Goal: Information Seeking & Learning: Stay updated

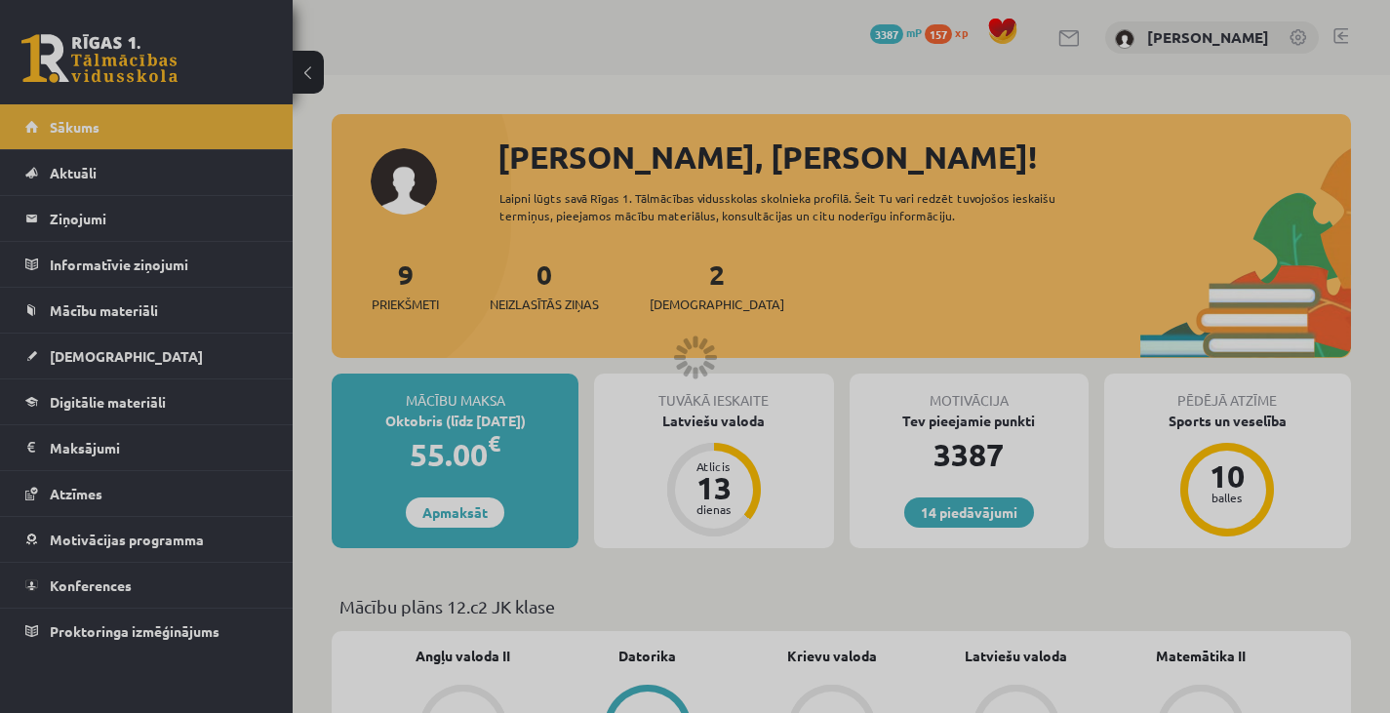
scroll to position [1541, 0]
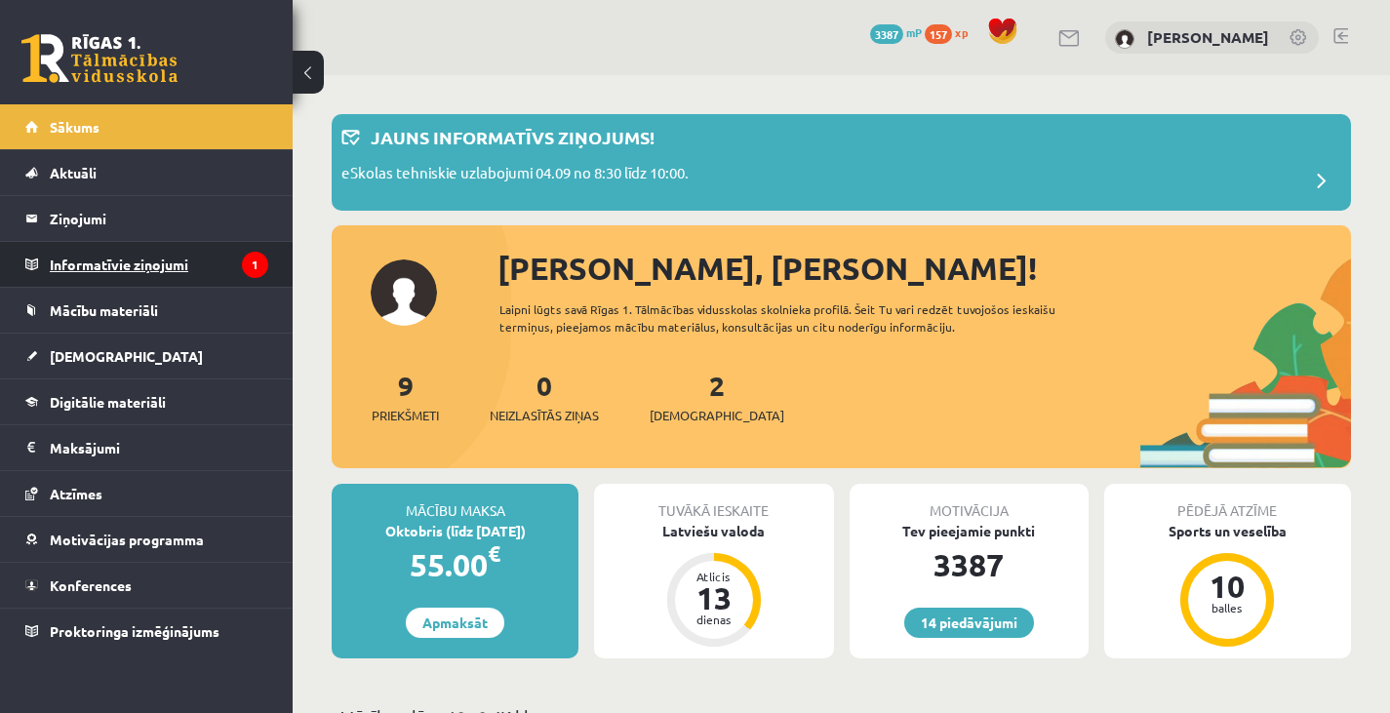
click at [173, 263] on legend "Informatīvie ziņojumi 1" at bounding box center [159, 264] width 219 height 45
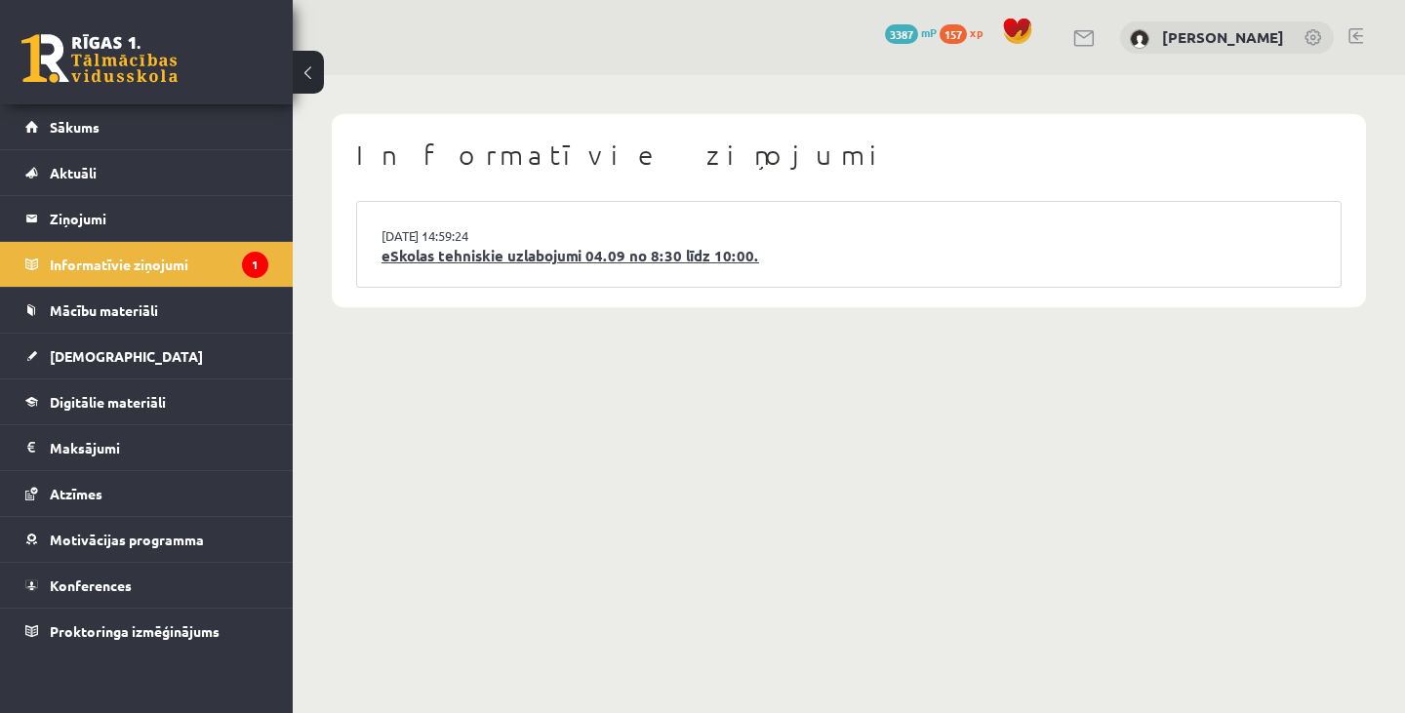
click at [635, 254] on link "eSkolas tehniskie uzlabojumi 04.09 no 8:30 līdz 10:00." at bounding box center [848, 256] width 935 height 22
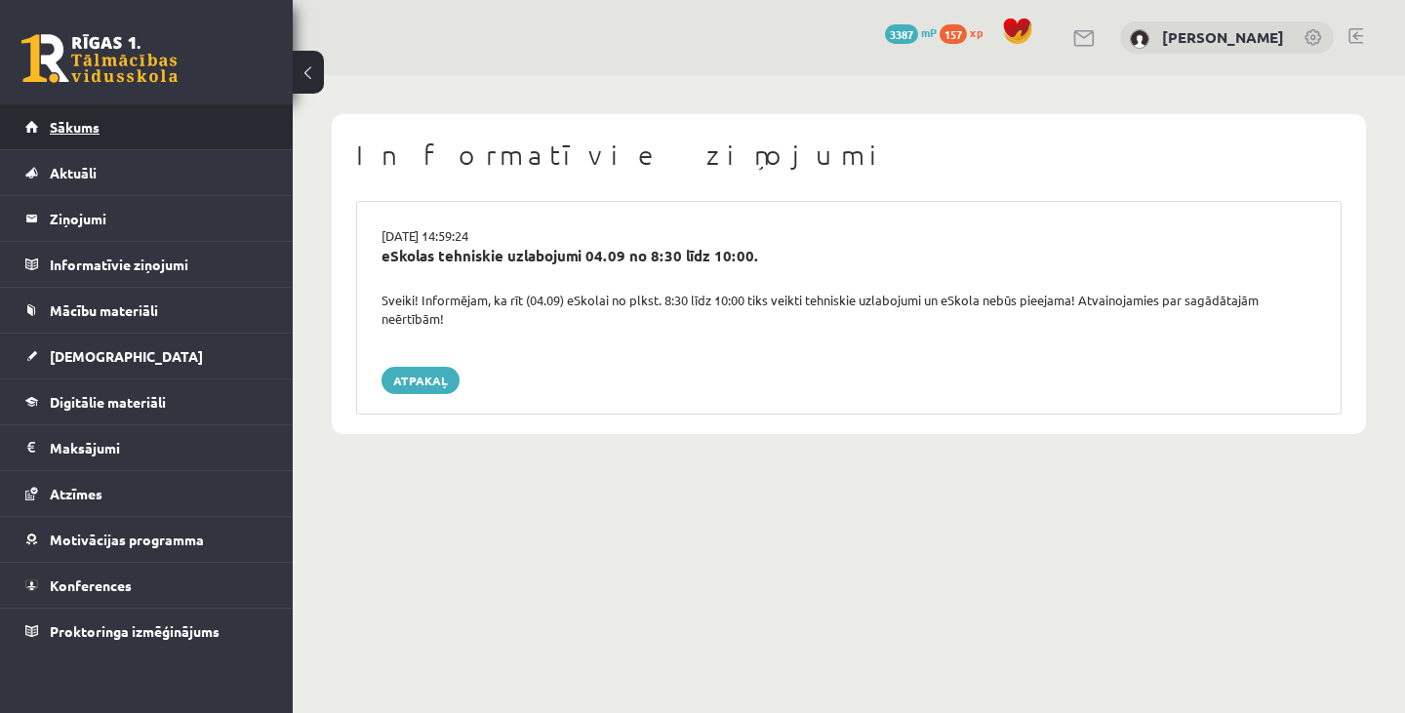
click at [238, 116] on link "Sākums" at bounding box center [146, 126] width 243 height 45
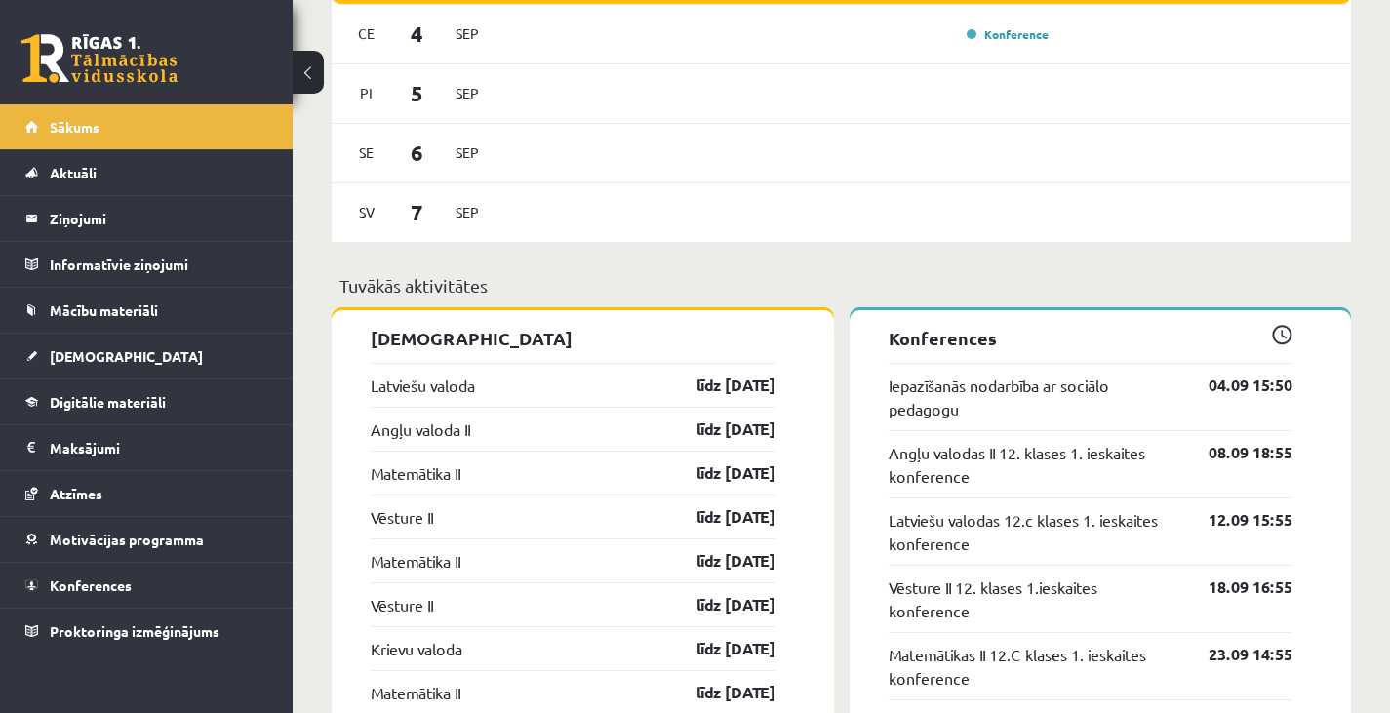
scroll to position [1315, 0]
